Goal: Entertainment & Leisure: Consume media (video, audio)

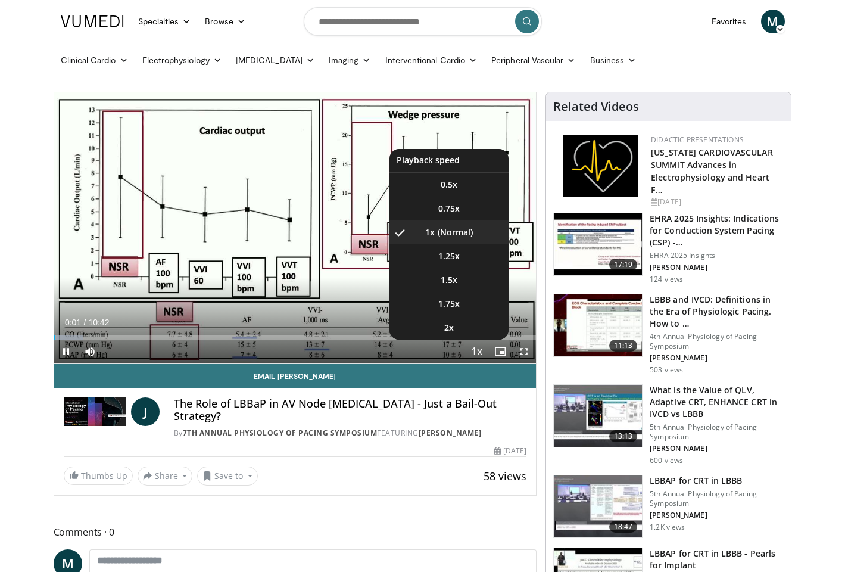
click at [478, 353] on span "Video Player" at bounding box center [476, 352] width 17 height 24
click at [450, 308] on span "1.75x" at bounding box center [448, 304] width 21 height 12
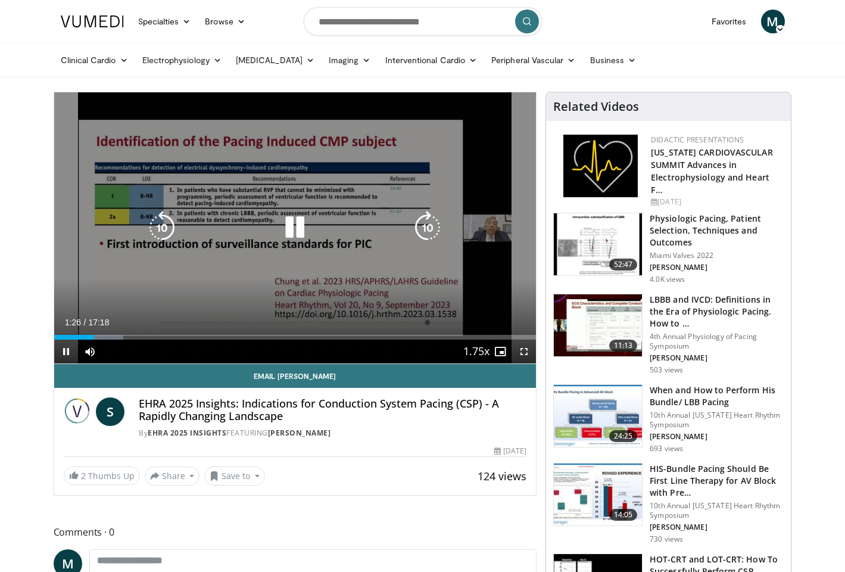
click at [294, 225] on icon "Video Player" at bounding box center [294, 227] width 33 height 33
